Goal: Find specific page/section: Find specific page/section

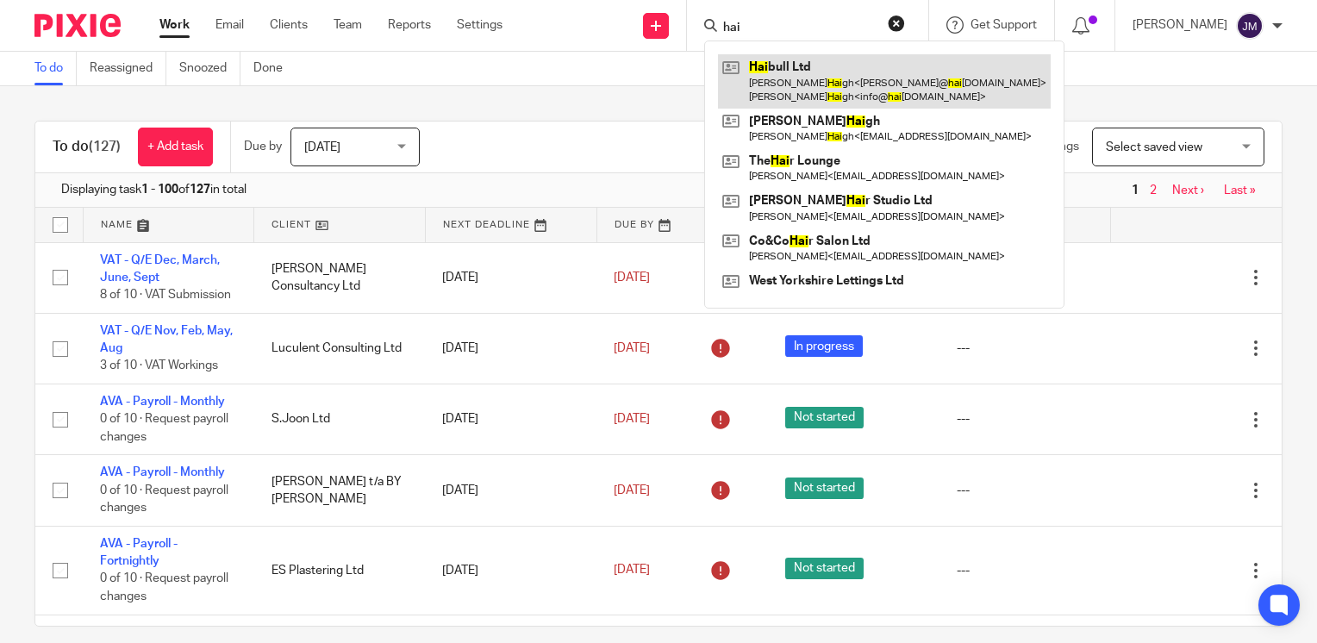
type input "hai"
click at [828, 69] on link at bounding box center [884, 80] width 333 height 53
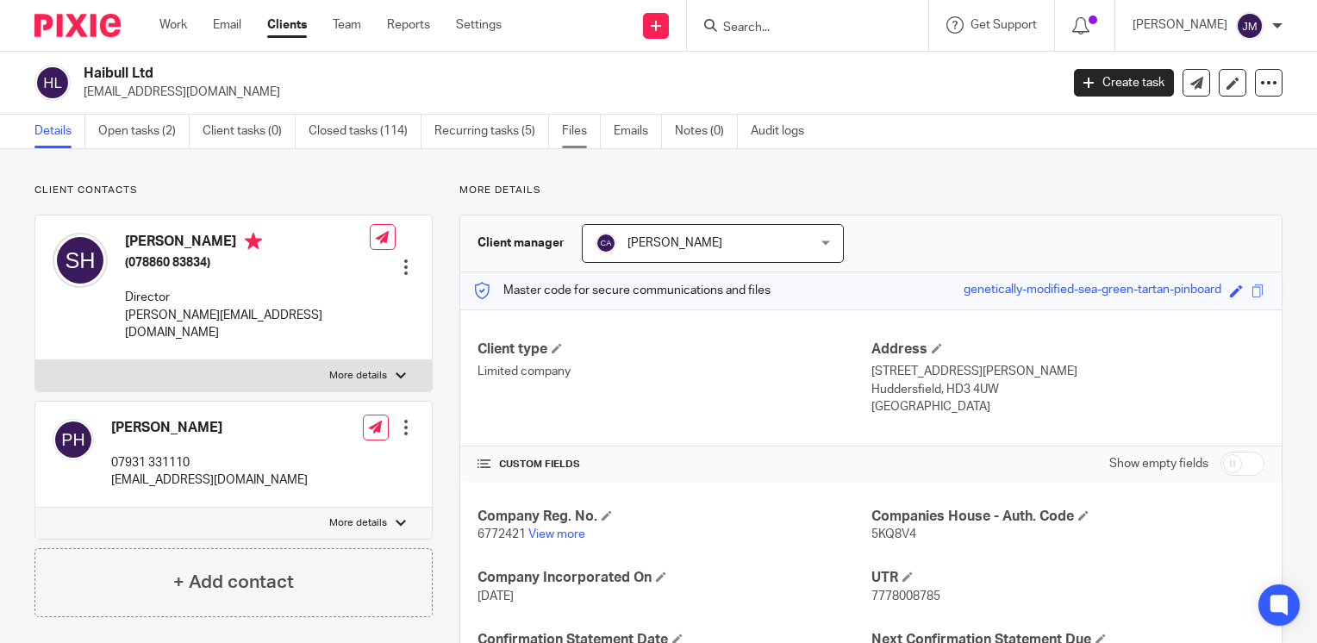
click at [589, 136] on link "Files" at bounding box center [581, 132] width 39 height 34
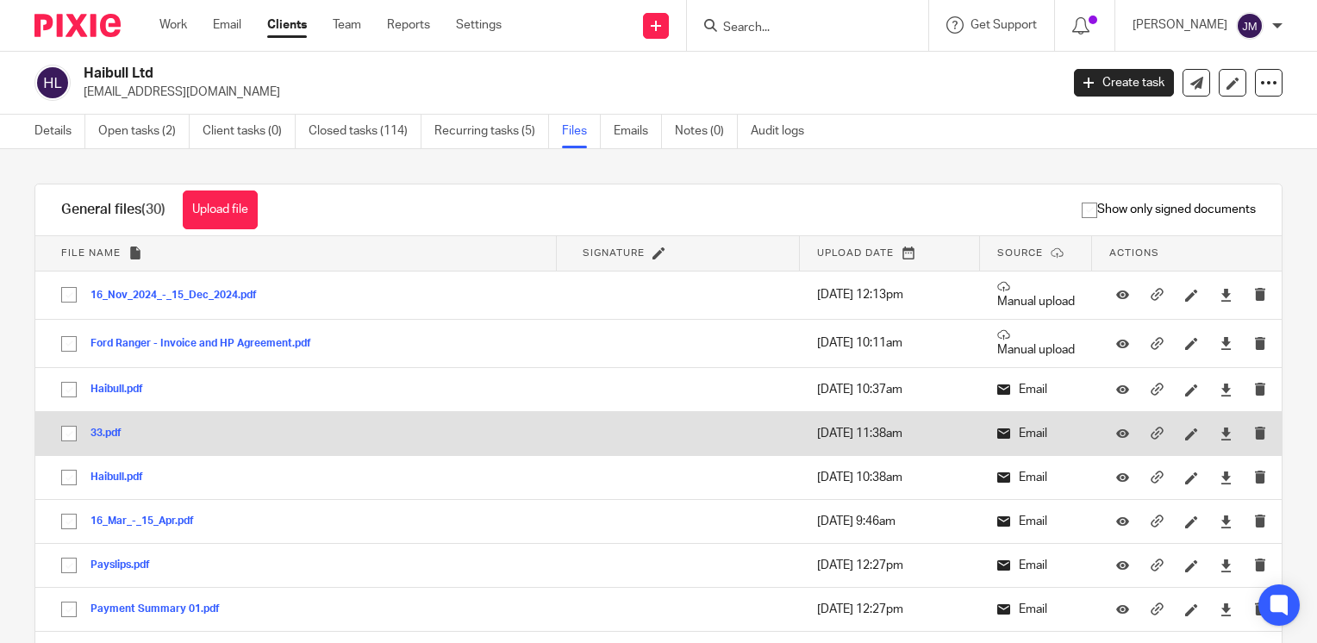
scroll to position [86, 0]
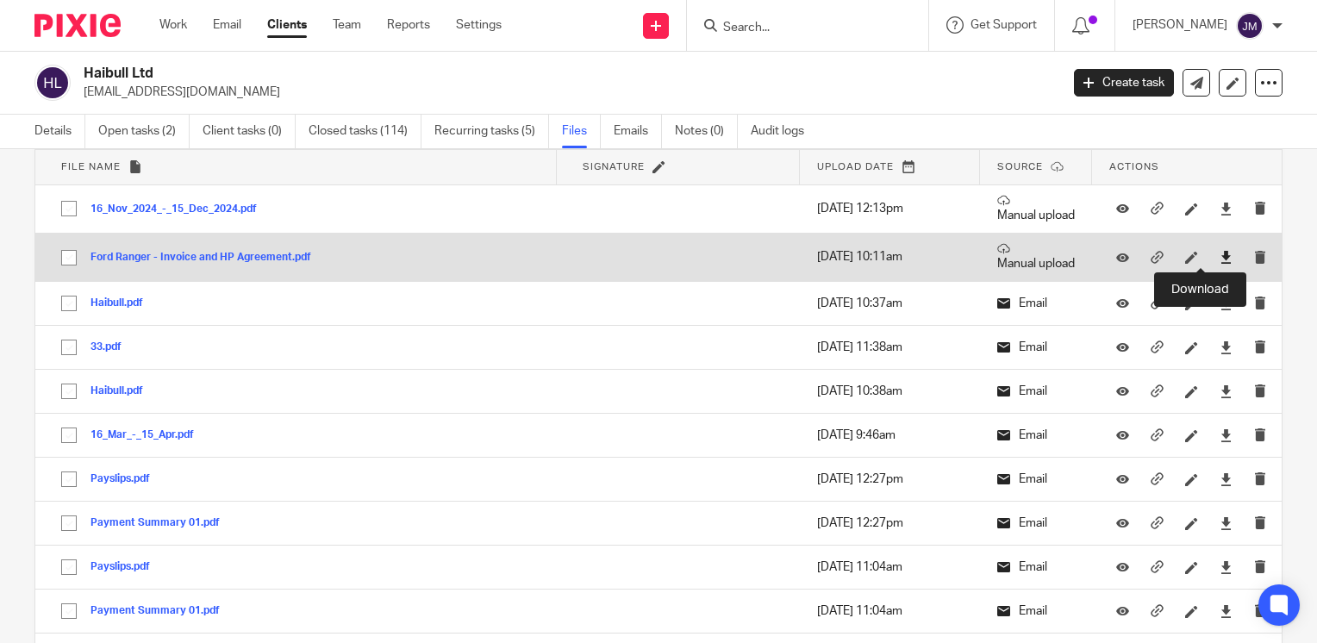
click at [1219, 251] on icon at bounding box center [1225, 257] width 13 height 13
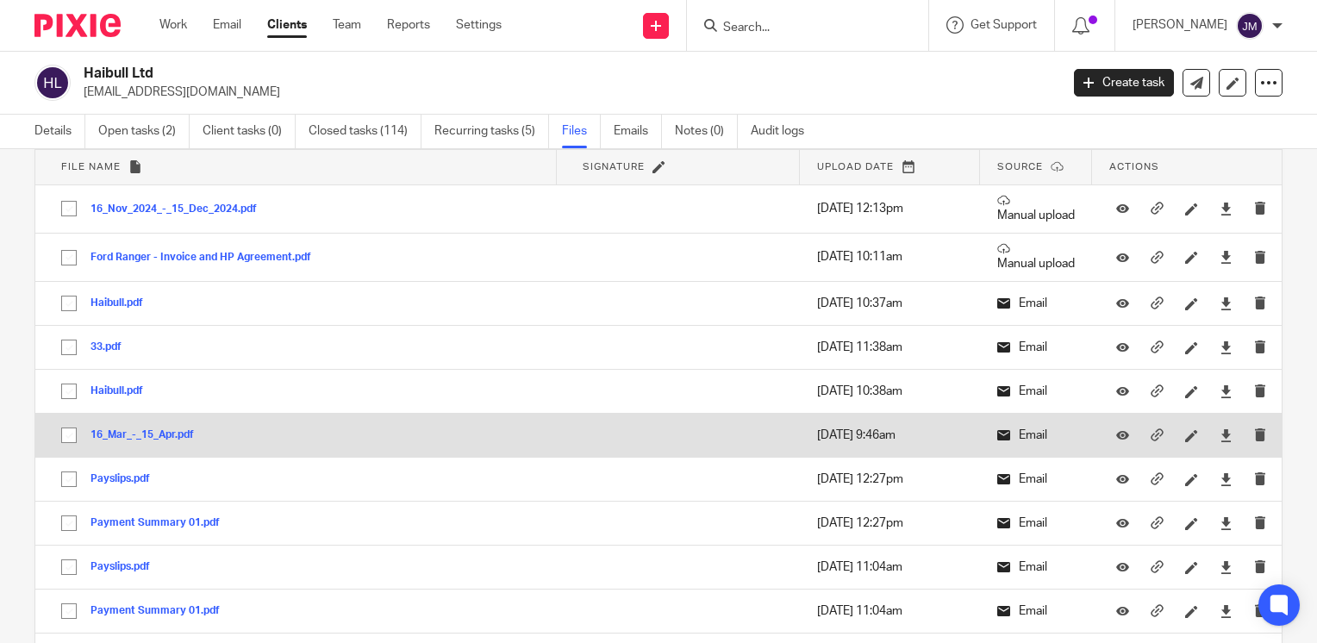
scroll to position [0, 0]
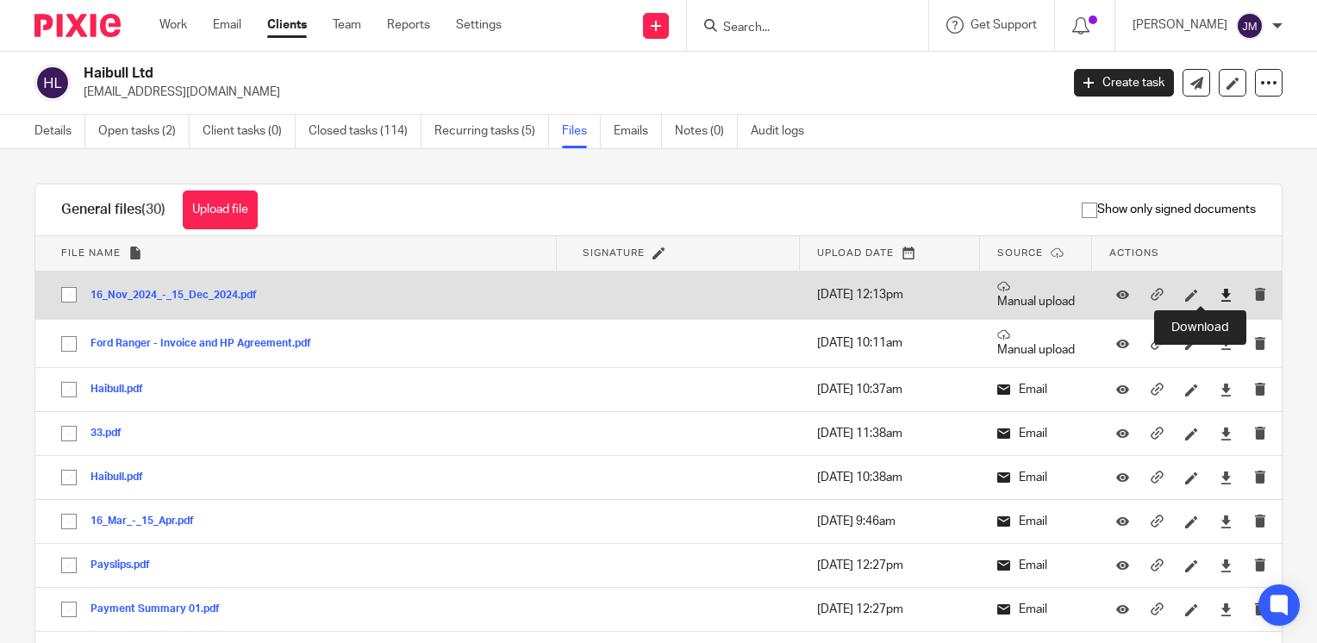
click at [1219, 296] on icon at bounding box center [1225, 295] width 13 height 13
